Goal: Task Accomplishment & Management: Manage account settings

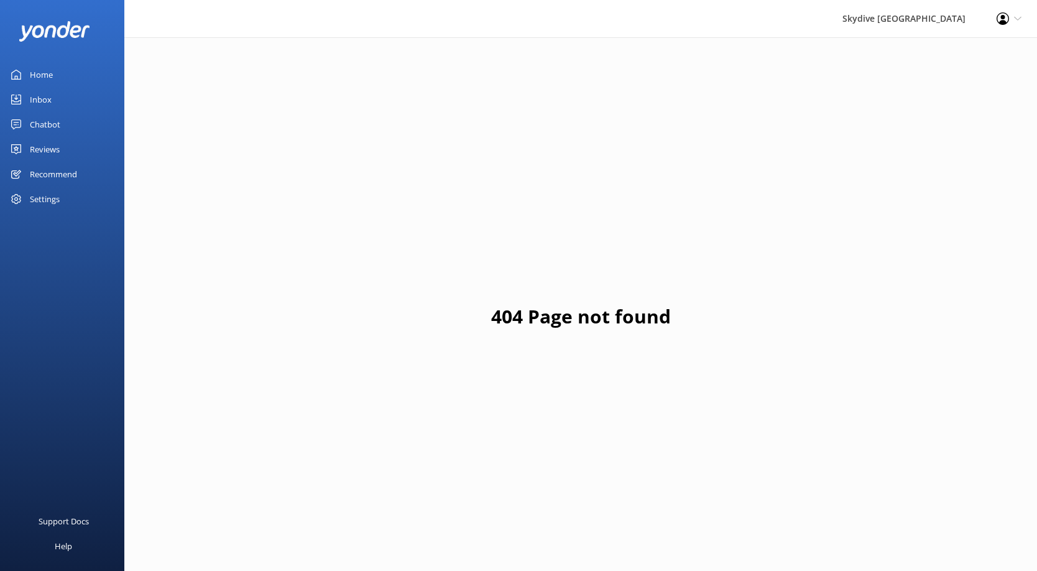
click at [48, 96] on div "Inbox" at bounding box center [41, 99] width 22 height 25
